Goal: Task Accomplishment & Management: Manage account settings

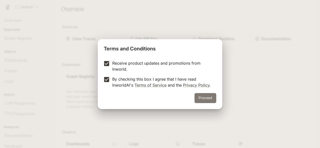
click at [201, 98] on button "Proceed" at bounding box center [206, 98] width 22 height 10
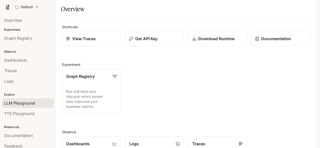
click at [17, 104] on span "LLM Playground" at bounding box center [19, 103] width 31 height 6
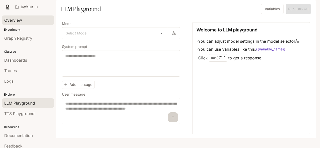
click at [15, 16] on link "Overview" at bounding box center [28, 21] width 52 height 10
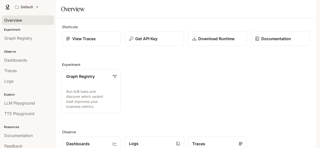
scroll to position [122, 0]
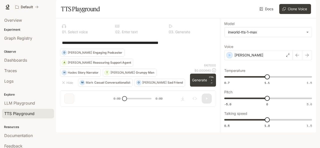
click at [210, 95] on div at bounding box center [138, 80] width 164 height 30
click at [211, 95] on div at bounding box center [138, 80] width 164 height 30
click at [212, 95] on div at bounding box center [138, 80] width 164 height 30
drag, startPoint x: 212, startPoint y: 99, endPoint x: 207, endPoint y: 99, distance: 5.0
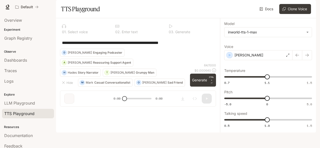
click at [207, 95] on div at bounding box center [138, 80] width 164 height 30
click at [214, 95] on div at bounding box center [138, 80] width 164 height 30
click at [212, 95] on div at bounding box center [138, 80] width 164 height 30
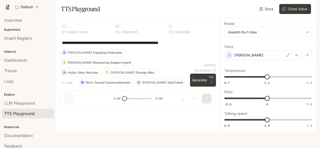
click at [212, 95] on div at bounding box center [138, 80] width 164 height 30
drag, startPoint x: 217, startPoint y: 99, endPoint x: 208, endPoint y: 99, distance: 9.0
click at [208, 95] on div at bounding box center [138, 80] width 164 height 30
click at [210, 95] on div at bounding box center [138, 80] width 164 height 30
click at [212, 95] on div at bounding box center [138, 80] width 164 height 30
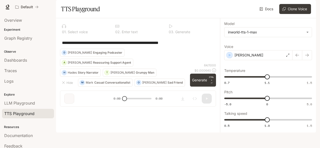
click at [212, 95] on div at bounding box center [138, 80] width 164 height 30
click at [77, 49] on div "**********" at bounding box center [138, 43] width 152 height 12
click at [196, 46] on textarea "**********" at bounding box center [138, 43] width 152 height 6
click at [239, 58] on p "[PERSON_NAME]" at bounding box center [249, 55] width 29 height 5
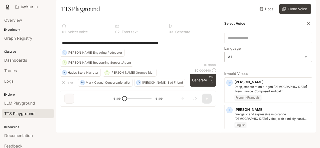
click at [231, 70] on body "**********" at bounding box center [160, 74] width 320 height 148
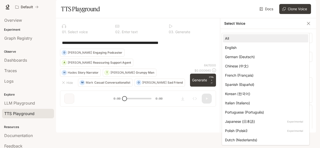
click at [214, 48] on div at bounding box center [160, 74] width 320 height 148
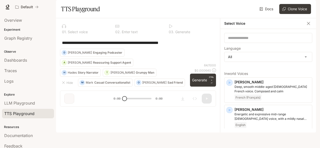
click at [221, 47] on div "**********" at bounding box center [269, 81] width 96 height 104
click at [256, 71] on body "**********" at bounding box center [160, 74] width 320 height 148
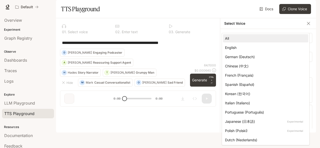
click at [207, 68] on div at bounding box center [160, 74] width 320 height 148
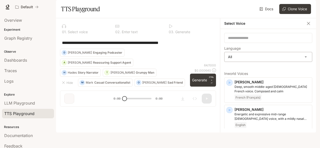
click at [236, 71] on body "**********" at bounding box center [160, 74] width 320 height 148
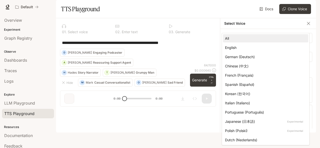
click at [233, 50] on div "English" at bounding box center [264, 47] width 79 height 5
type input "*****"
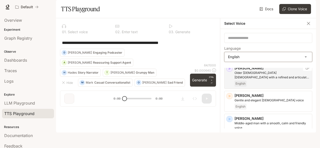
scroll to position [100, 0]
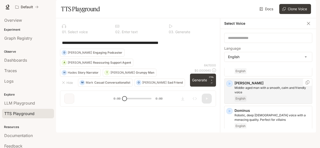
click at [227, 86] on icon "button" at bounding box center [229, 83] width 5 height 5
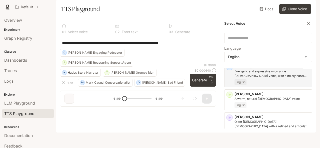
scroll to position [0, 0]
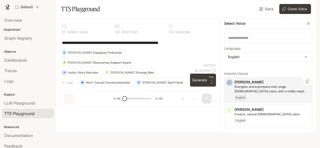
click at [228, 85] on icon "button" at bounding box center [229, 82] width 5 height 5
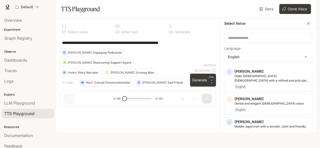
scroll to position [75, 0]
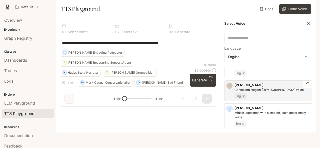
click at [227, 88] on icon "button" at bounding box center [229, 85] width 5 height 5
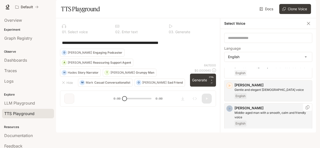
click at [229, 111] on icon "button" at bounding box center [229, 108] width 5 height 5
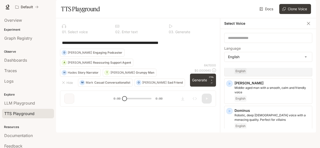
click at [176, 49] on div "**********" at bounding box center [138, 43] width 152 height 12
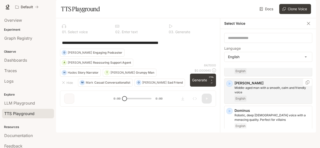
click at [244, 86] on p "[PERSON_NAME]" at bounding box center [273, 83] width 76 height 5
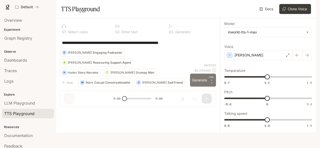
click at [202, 87] on button "Generate CTRL + ⏎" at bounding box center [203, 80] width 26 height 13
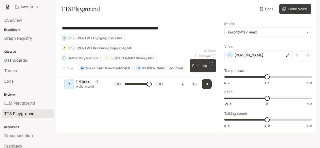
type input "*"
drag, startPoint x: 187, startPoint y: 43, endPoint x: 60, endPoint y: 36, distance: 127.9
click at [60, 36] on div "**********" at bounding box center [138, 57] width 164 height 78
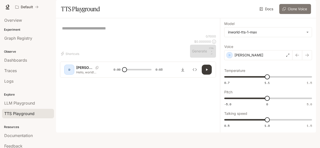
click at [296, 14] on button "Clone Voice" at bounding box center [296, 9] width 32 height 10
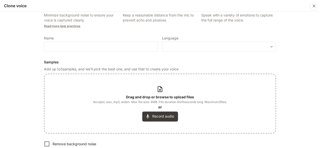
scroll to position [0, 0]
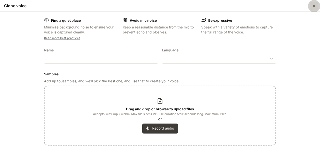
click at [312, 7] on icon "button" at bounding box center [314, 6] width 5 height 5
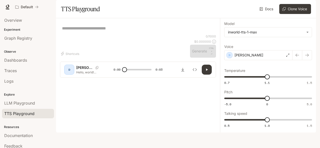
click at [307, 7] on img "button" at bounding box center [309, 7] width 7 height 7
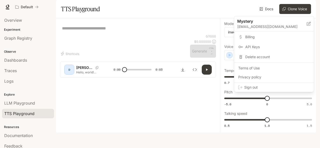
click at [307, 7] on div at bounding box center [160, 74] width 320 height 148
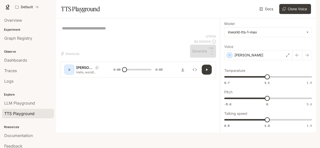
click at [308, 7] on img "button" at bounding box center [309, 7] width 7 height 7
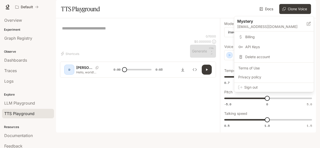
click at [251, 36] on span "Billing" at bounding box center [278, 37] width 65 height 5
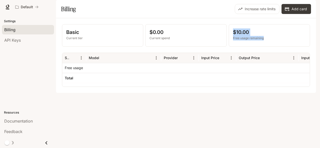
drag, startPoint x: 232, startPoint y: 45, endPoint x: 269, endPoint y: 55, distance: 38.6
click at [269, 47] on div "$10.00 Free usage remaining" at bounding box center [269, 36] width 81 height 22
drag, startPoint x: 269, startPoint y: 55, endPoint x: 234, endPoint y: 46, distance: 35.8
click at [235, 47] on div "$10.00 Free usage remaining" at bounding box center [269, 36] width 81 height 22
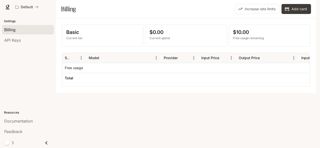
click at [234, 36] on p "$10.00" at bounding box center [269, 33] width 73 height 8
drag, startPoint x: 258, startPoint y: 24, endPoint x: 283, endPoint y: 48, distance: 34.5
click at [283, 48] on main "Portal Settings Billing API Keys Resources Documentation Feedback Portal Settin…" at bounding box center [186, 46] width 260 height 93
click at [264, 14] on button "Increase rate limits" at bounding box center [257, 9] width 45 height 10
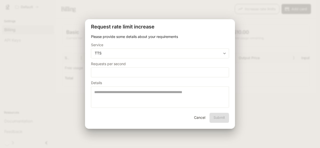
click at [265, 24] on div "**********" at bounding box center [160, 74] width 320 height 148
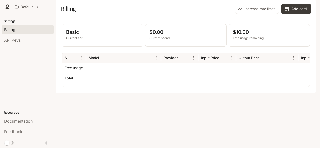
click at [309, 8] on img "button" at bounding box center [309, 7] width 7 height 7
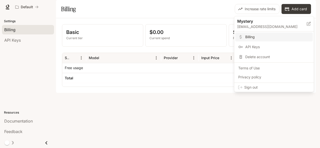
click at [78, 50] on div at bounding box center [160, 74] width 320 height 148
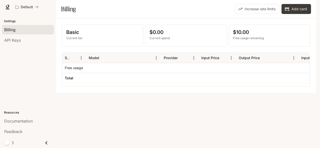
drag, startPoint x: 137, startPoint y: 106, endPoint x: 261, endPoint y: 12, distance: 155.4
click at [137, 93] on div "Basic Current tier $0.00 Current spend $10.00 Free usage remaining Service Mode…" at bounding box center [186, 55] width 260 height 75
drag, startPoint x: 235, startPoint y: 46, endPoint x: 268, endPoint y: 50, distance: 33.7
click at [268, 41] on div "$10.00 Free usage remaining" at bounding box center [269, 35] width 73 height 12
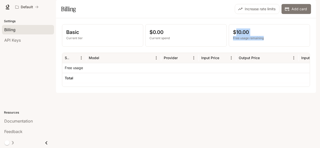
drag, startPoint x: 268, startPoint y: 50, endPoint x: 304, endPoint y: 27, distance: 42.1
click at [269, 41] on p "Free usage remaining" at bounding box center [269, 38] width 73 height 5
click at [306, 14] on button "Add card" at bounding box center [297, 9] width 30 height 10
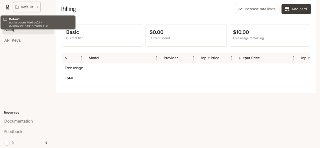
click at [18, 10] on button "Default" at bounding box center [27, 7] width 28 height 10
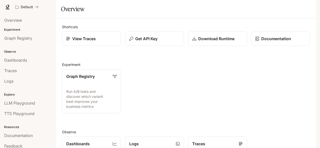
scroll to position [122, 0]
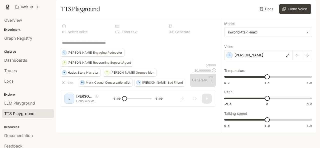
drag, startPoint x: 208, startPoint y: 98, endPoint x: 215, endPoint y: 98, distance: 7.3
click at [215, 95] on div at bounding box center [138, 80] width 164 height 30
drag, startPoint x: 200, startPoint y: 104, endPoint x: 222, endPoint y: 102, distance: 22.7
click at [222, 102] on div "**********" at bounding box center [186, 75] width 260 height 115
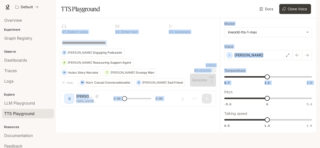
click at [95, 49] on div "* ​" at bounding box center [138, 43] width 152 height 12
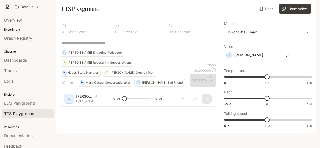
click at [94, 46] on textarea at bounding box center [138, 43] width 152 height 6
click at [103, 46] on textarea at bounding box center [138, 43] width 152 height 6
paste textarea "**********"
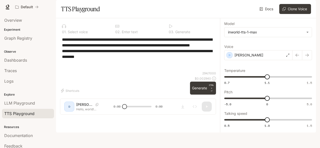
type textarea "**********"
drag, startPoint x: 211, startPoint y: 105, endPoint x: 207, endPoint y: 105, distance: 4.0
click at [200, 99] on div at bounding box center [138, 84] width 164 height 30
drag, startPoint x: 195, startPoint y: 105, endPoint x: 211, endPoint y: 103, distance: 16.1
click at [210, 99] on div at bounding box center [138, 84] width 164 height 30
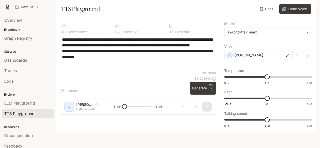
click at [121, 71] on textarea "**********" at bounding box center [138, 54] width 152 height 35
drag, startPoint x: 128, startPoint y: 80, endPoint x: 58, endPoint y: 50, distance: 76.4
click at [58, 50] on div "**********" at bounding box center [138, 68] width 164 height 101
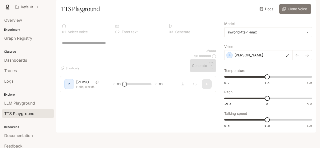
click at [299, 14] on button "Clone Voice" at bounding box center [296, 9] width 32 height 10
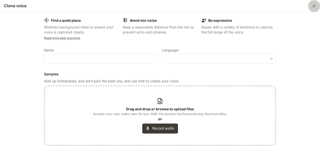
click at [315, 6] on icon "button" at bounding box center [314, 6] width 5 height 5
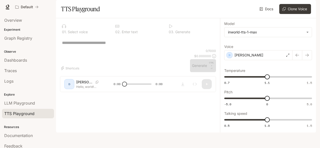
click at [316, 7] on div "Default Documentation Documentation" at bounding box center [160, 7] width 320 height 14
click at [311, 7] on img "button" at bounding box center [309, 7] width 7 height 7
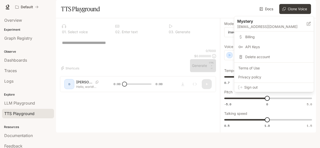
click at [249, 36] on span "Billing" at bounding box center [278, 37] width 65 height 5
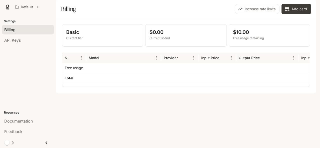
click at [298, 14] on button "Add card" at bounding box center [297, 9] width 30 height 10
